Goal: Information Seeking & Learning: Understand process/instructions

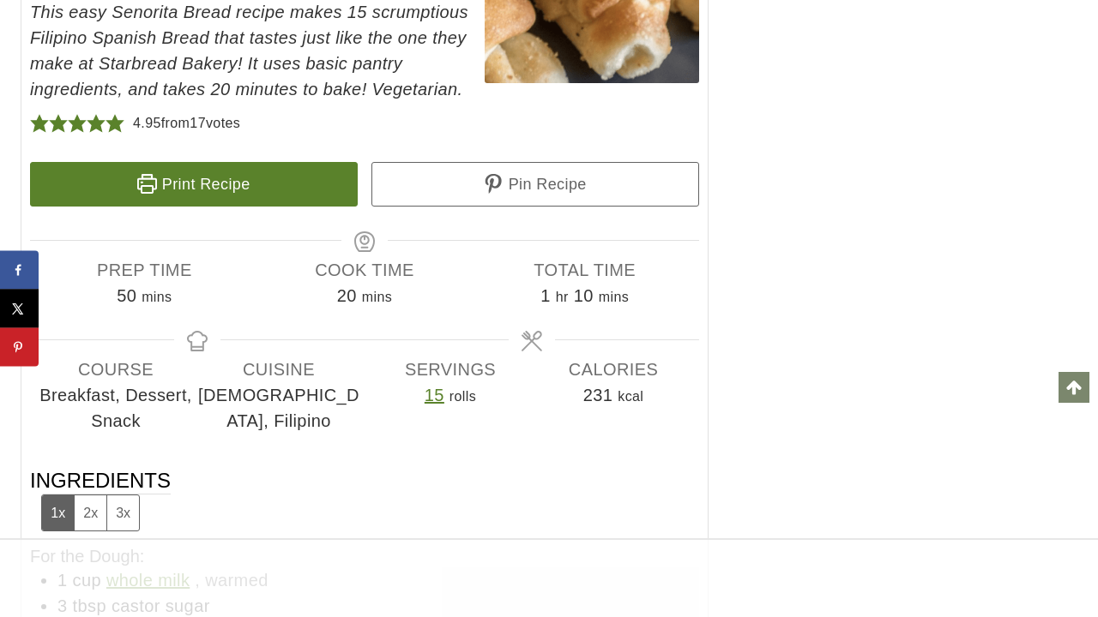
scroll to position [12850, 0]
